Goal: Information Seeking & Learning: Find specific fact

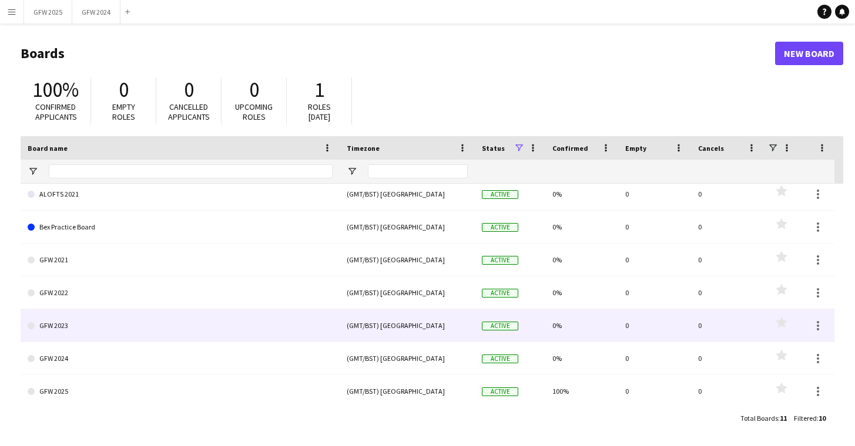
scroll to position [39, 0]
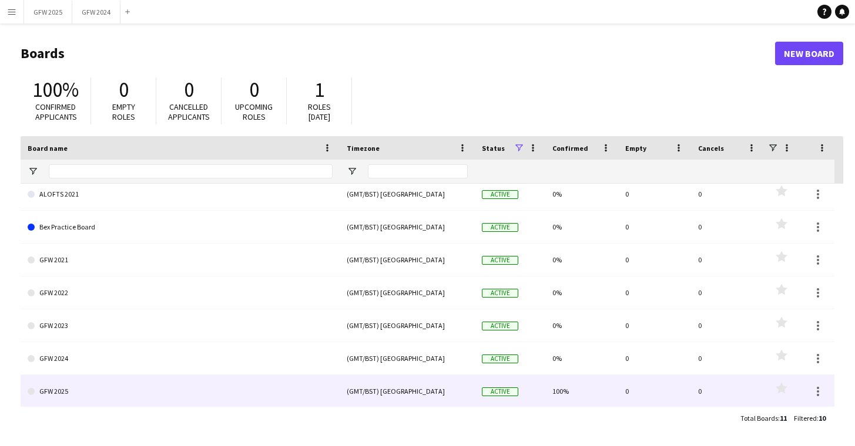
click at [152, 391] on link "GFW 2025" at bounding box center [180, 391] width 305 height 33
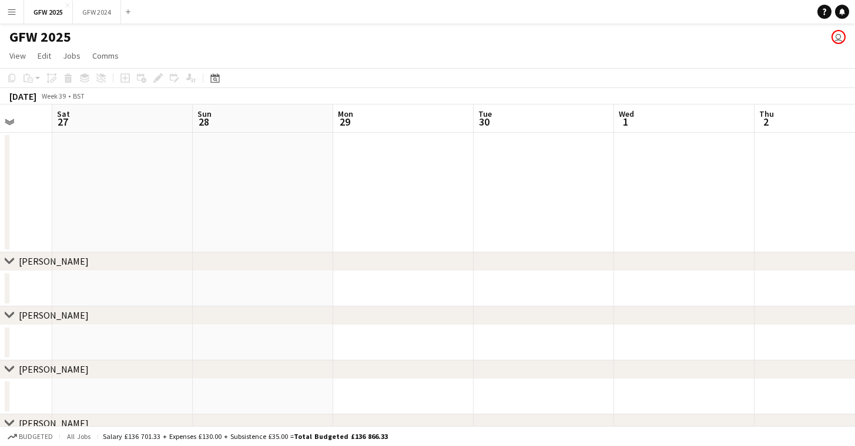
click at [11, 122] on app-icon "Expand/collapse" at bounding box center [9, 121] width 9 height 11
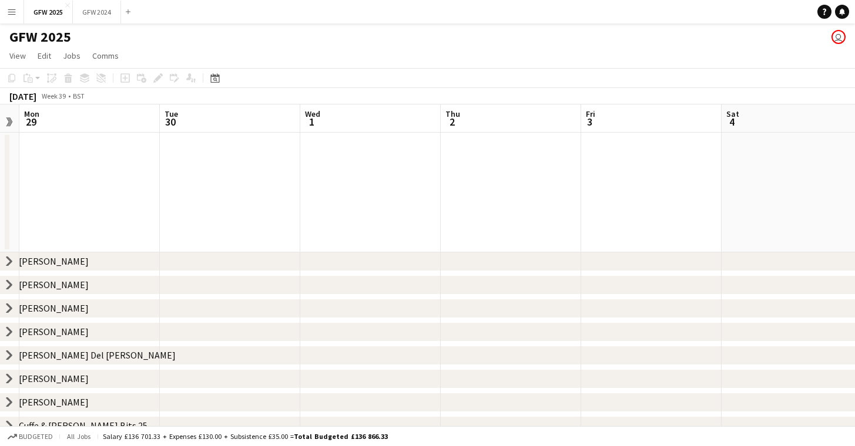
scroll to position [0, 260]
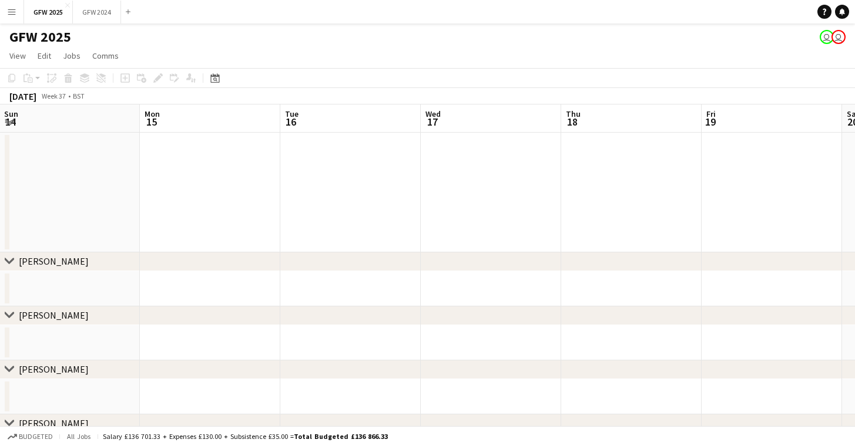
scroll to position [0, 429]
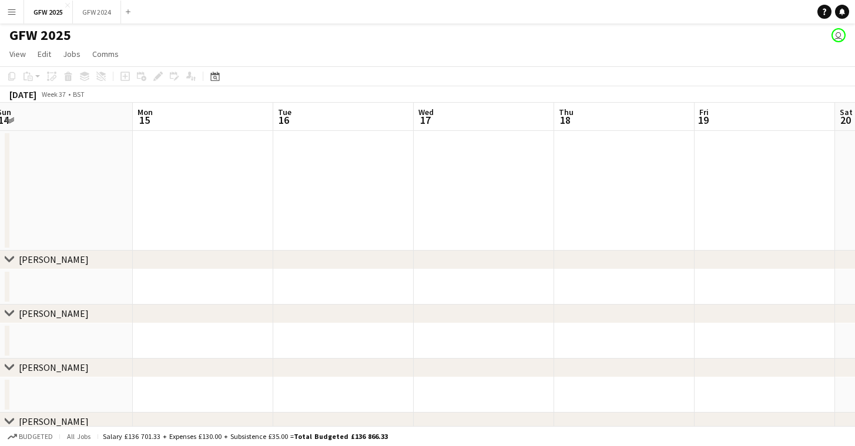
click at [11, 14] on app-icon "Menu" at bounding box center [11, 11] width 9 height 9
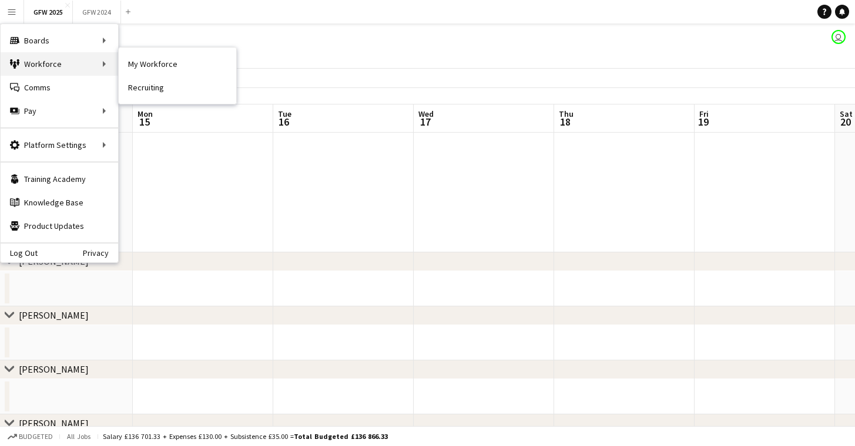
scroll to position [0, 1]
click at [160, 57] on link "My Workforce" at bounding box center [177, 63] width 117 height 23
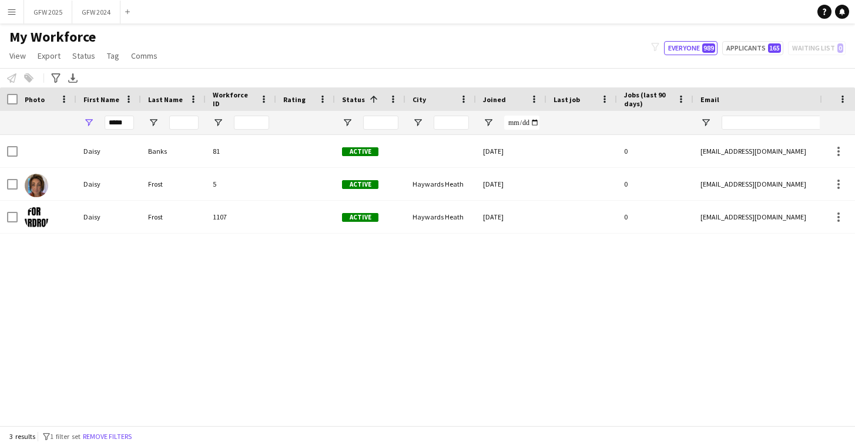
scroll to position [-1, 1]
click at [126, 126] on input "*****" at bounding box center [119, 123] width 29 height 14
click at [126, 126] on input "*****" at bounding box center [117, 123] width 29 height 14
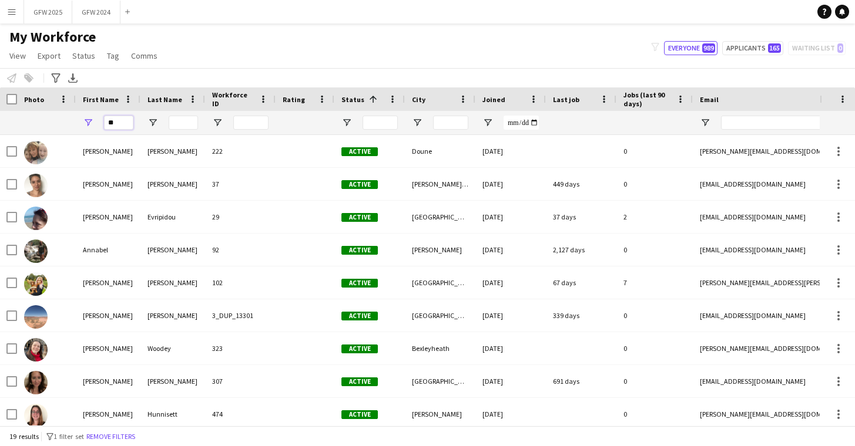
type input "*"
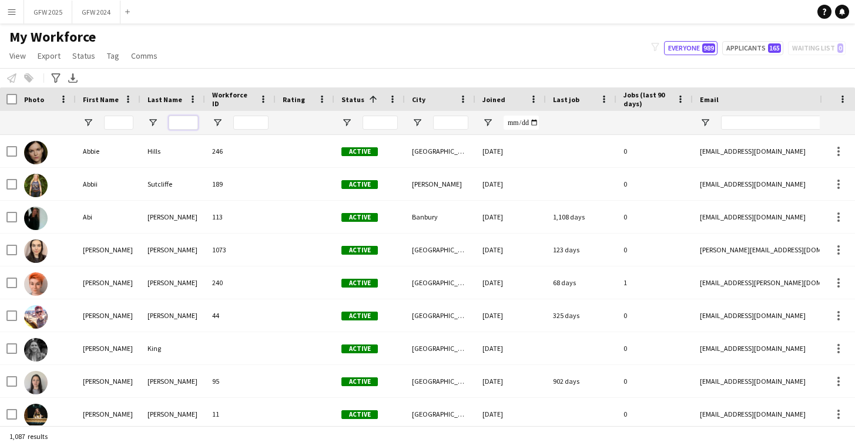
click at [191, 122] on input "Last Name Filter Input" at bounding box center [183, 123] width 29 height 14
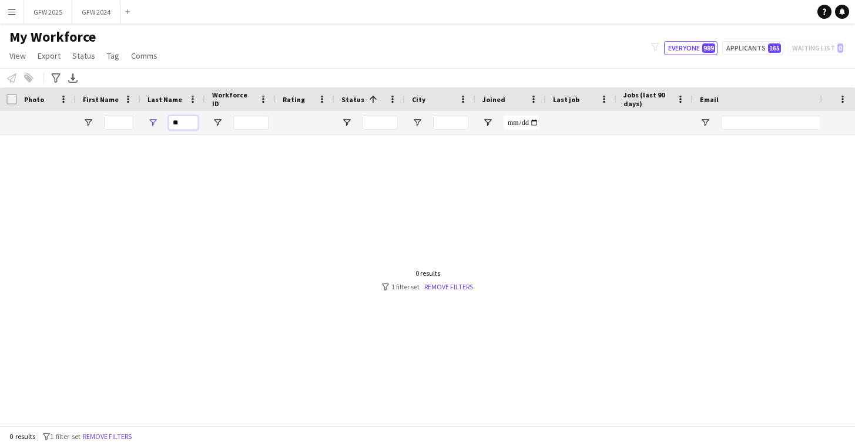
type input "*"
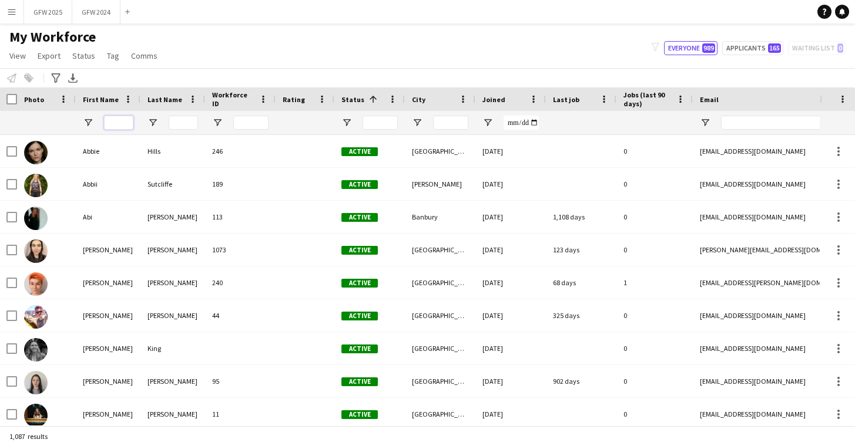
click at [116, 123] on input "First Name Filter Input" at bounding box center [118, 123] width 29 height 14
type input "********"
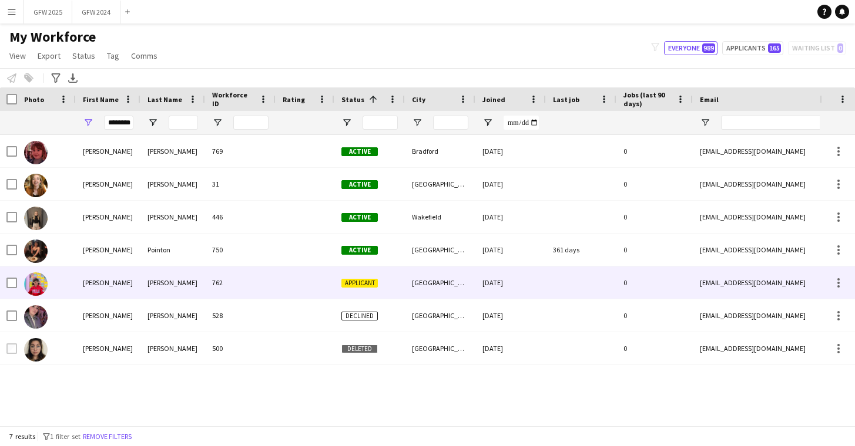
click at [213, 285] on div "762" at bounding box center [240, 283] width 70 height 32
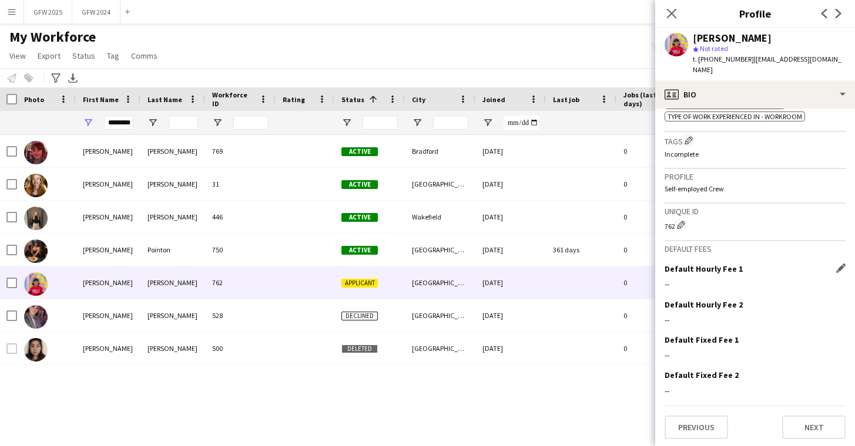
scroll to position [607, 0]
click at [820, 432] on button "Next" at bounding box center [813, 427] width 63 height 23
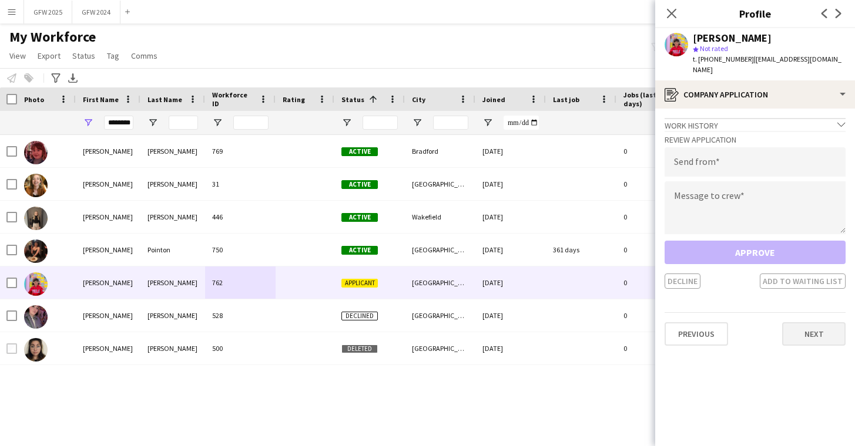
click at [830, 332] on button "Next" at bounding box center [813, 333] width 63 height 23
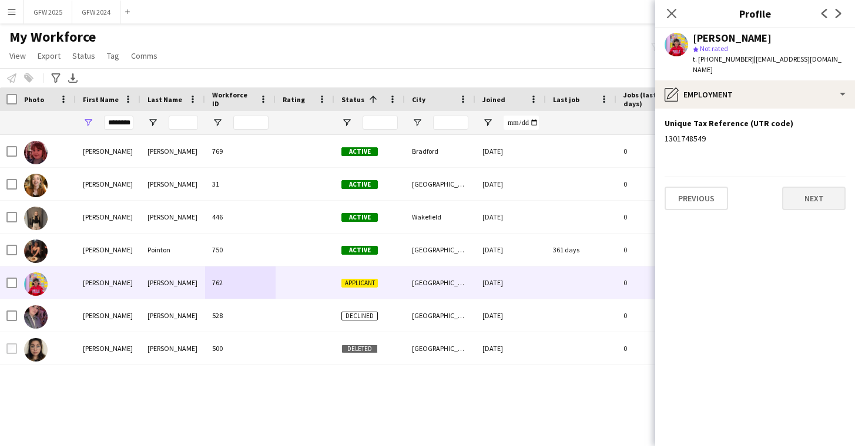
click at [811, 195] on button "Next" at bounding box center [813, 198] width 63 height 23
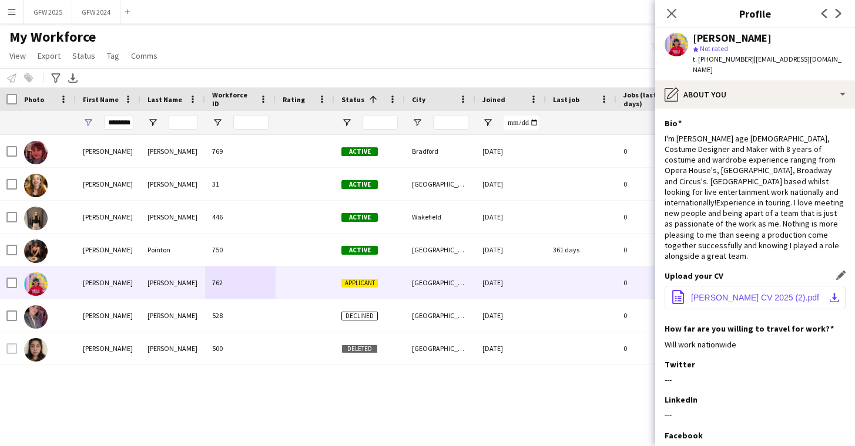
click at [781, 293] on span "Georgina Spencer CV 2025 (2).pdf" at bounding box center [755, 297] width 128 height 9
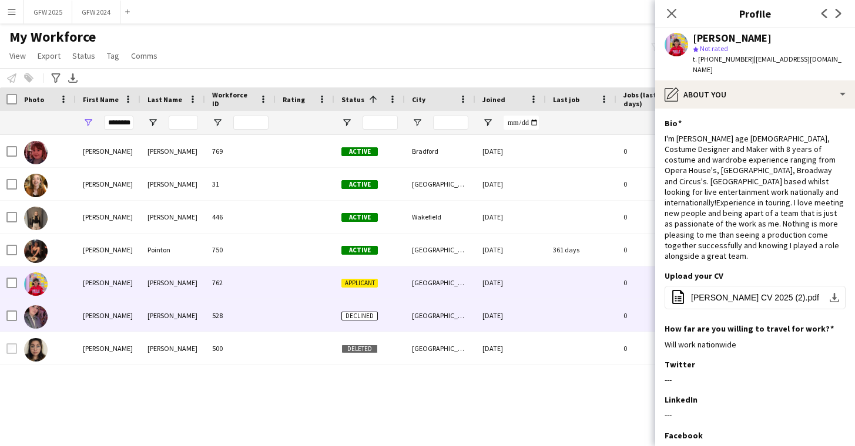
click at [306, 327] on div at bounding box center [304, 316] width 59 height 32
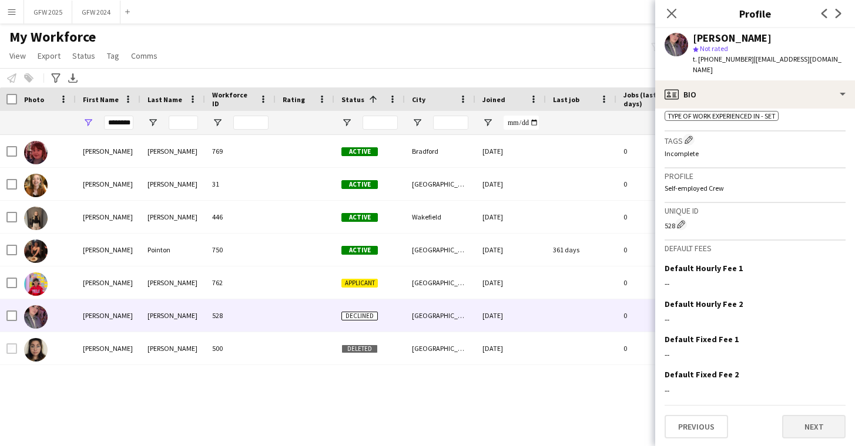
scroll to position [466, 0]
click at [820, 436] on button "Next" at bounding box center [813, 427] width 63 height 23
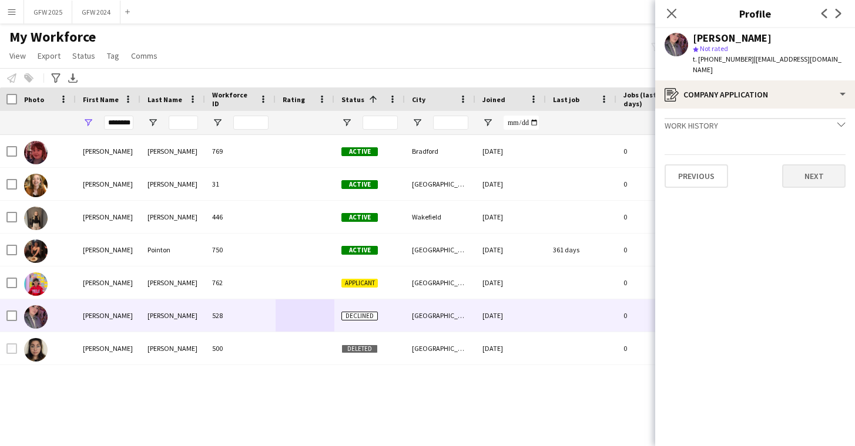
click at [803, 164] on button "Next" at bounding box center [813, 175] width 63 height 23
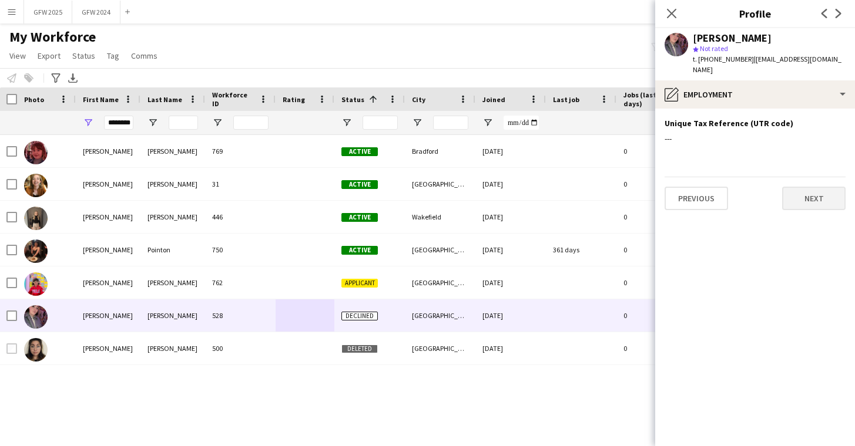
click at [814, 189] on button "Next" at bounding box center [813, 198] width 63 height 23
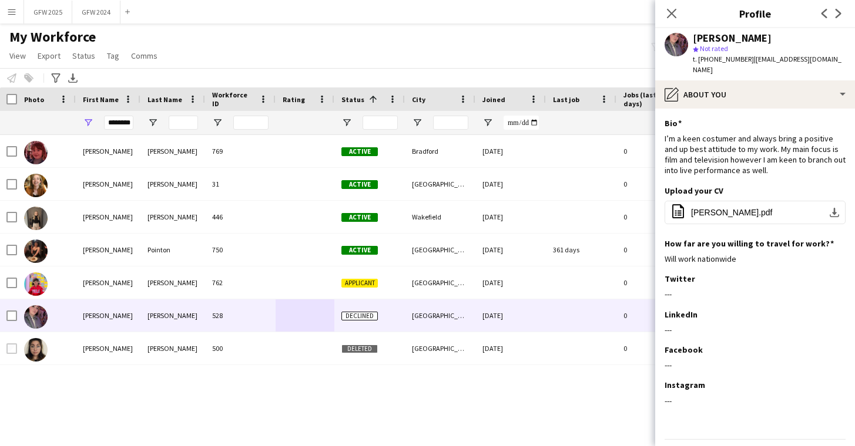
scroll to position [0, 1]
click at [667, 5] on div "Close pop-in" at bounding box center [671, 13] width 33 height 27
click at [677, 8] on app-icon "Close pop-in" at bounding box center [671, 13] width 17 height 17
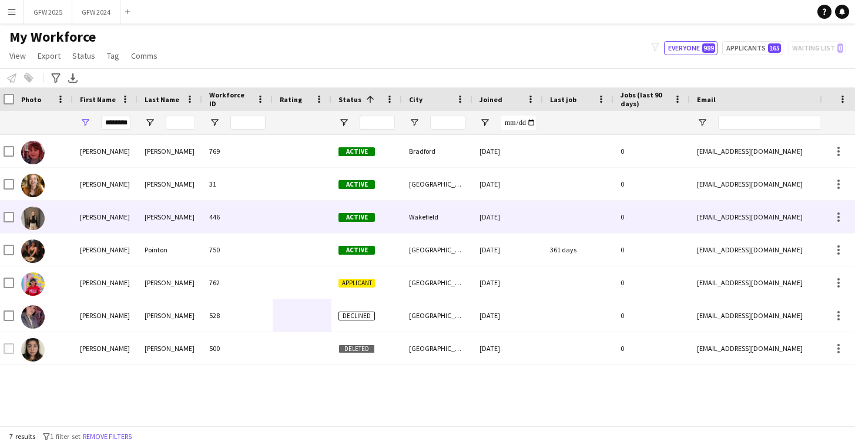
scroll to position [0, 0]
